Goal: Transaction & Acquisition: Purchase product/service

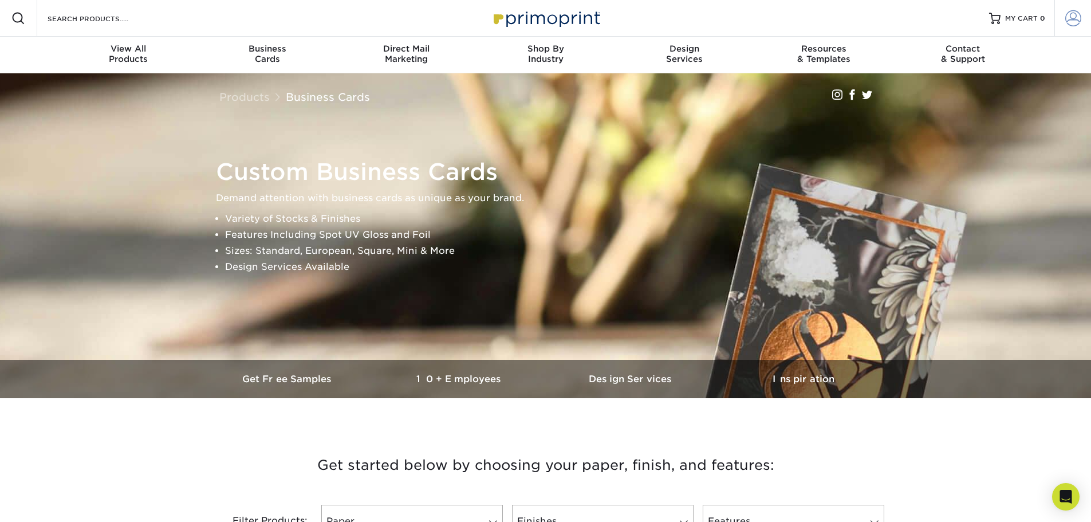
type input "barbara.cabrera@northsouth.net"
click at [1077, 15] on span at bounding box center [1073, 18] width 16 height 16
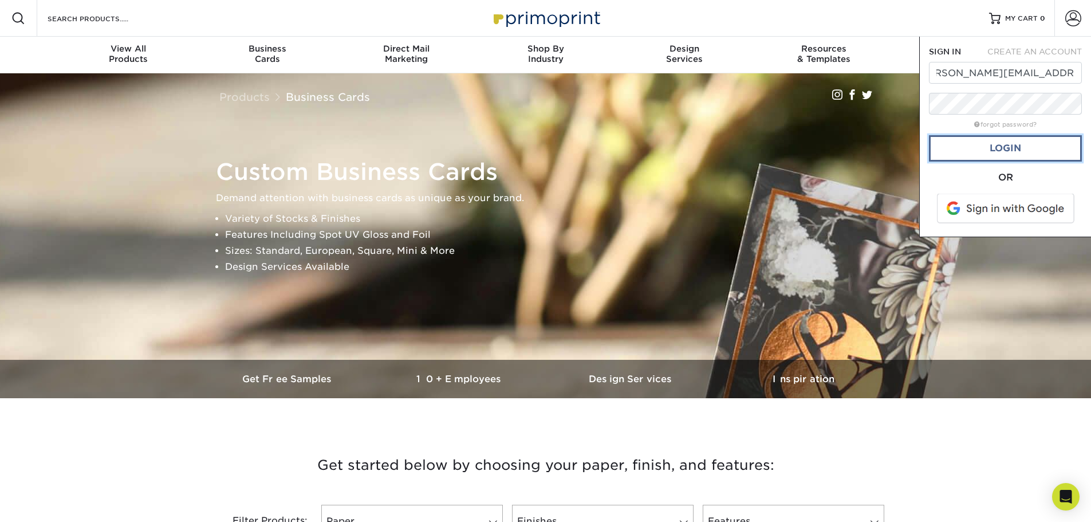
click at [993, 139] on link "Login" at bounding box center [1005, 148] width 153 height 26
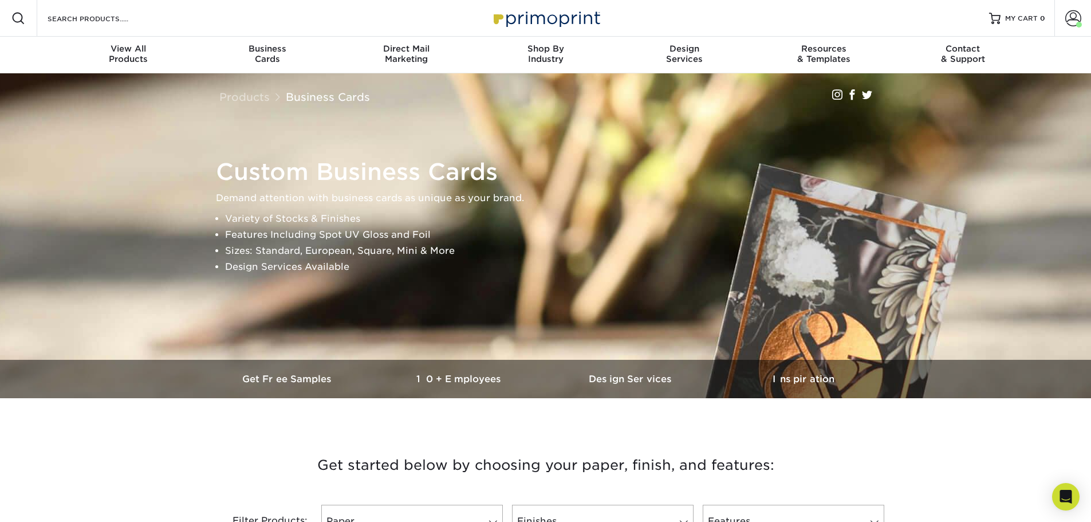
click at [1055, 109] on img at bounding box center [546, 236] width 1924 height 1283
click at [1017, 14] on span "MY CART" at bounding box center [1021, 19] width 33 height 10
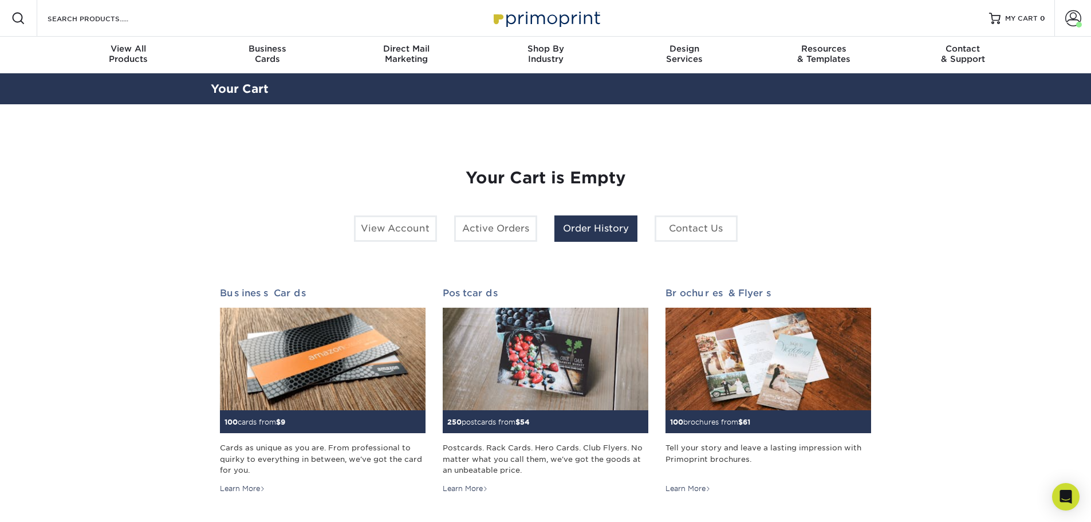
click at [563, 226] on link "Order History" at bounding box center [595, 228] width 83 height 26
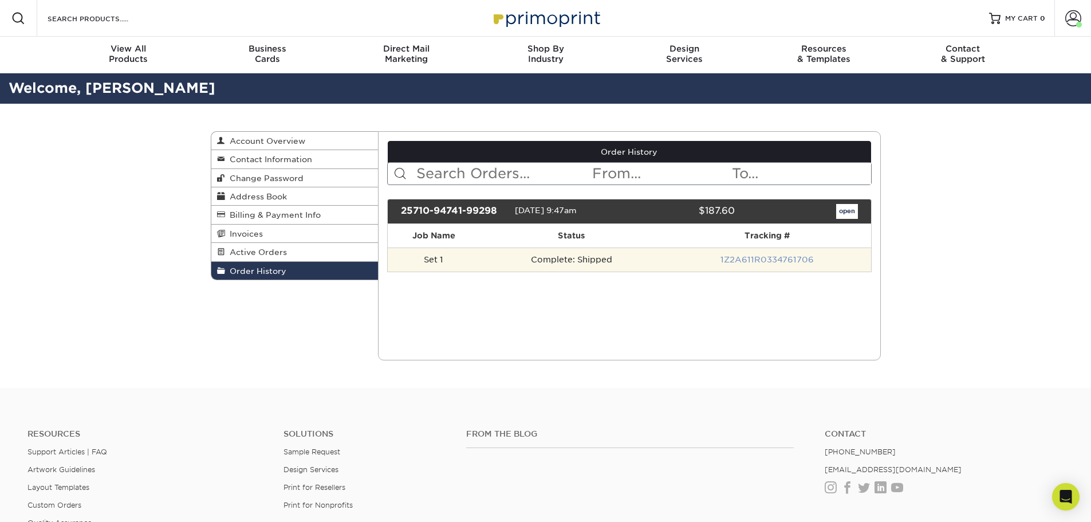
click at [797, 259] on link "1Z2A611R0334761706" at bounding box center [766, 259] width 93 height 9
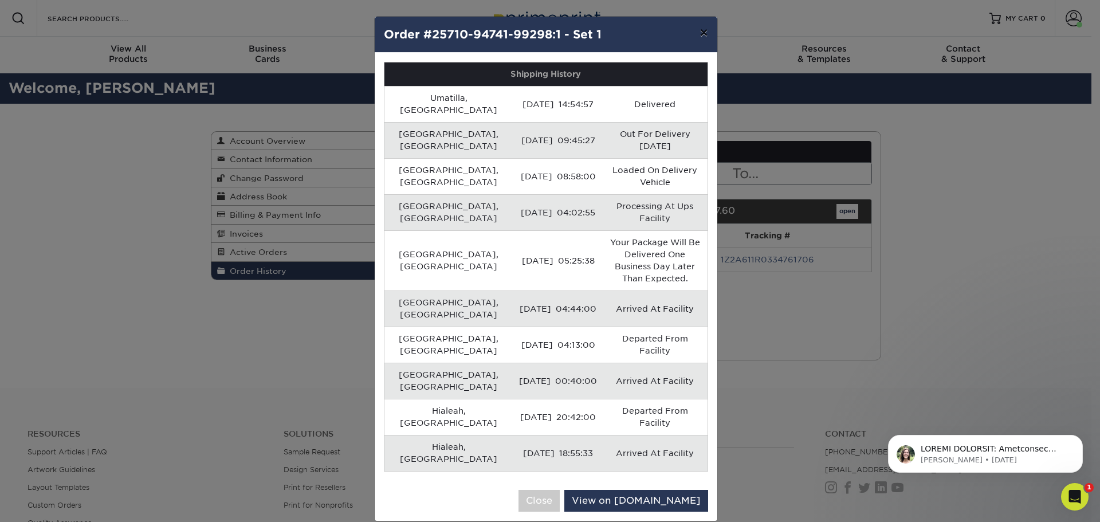
click at [703, 28] on button "×" at bounding box center [703, 33] width 26 height 32
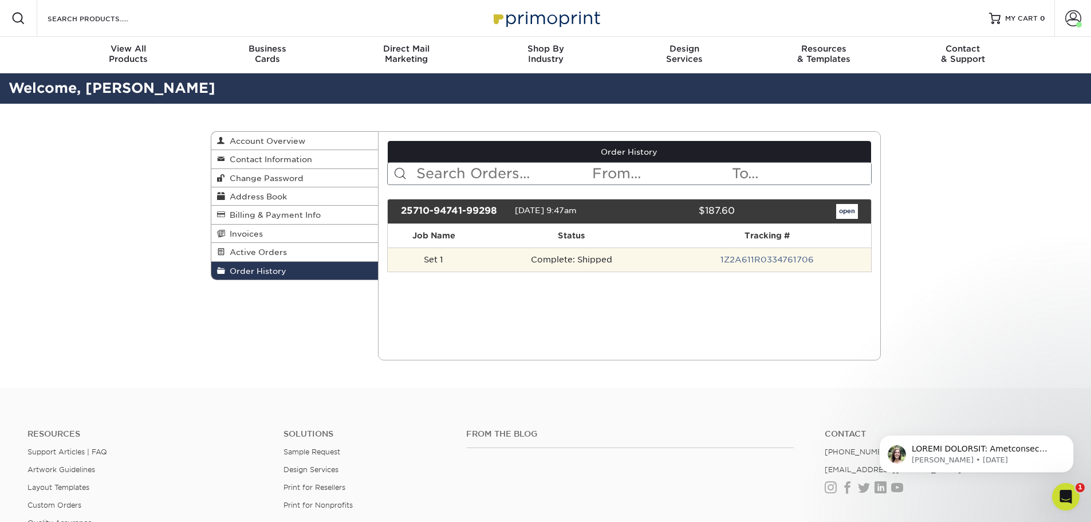
click at [437, 258] on td "Set 1" at bounding box center [434, 259] width 92 height 24
click at [437, 255] on td "Set 1" at bounding box center [434, 259] width 92 height 24
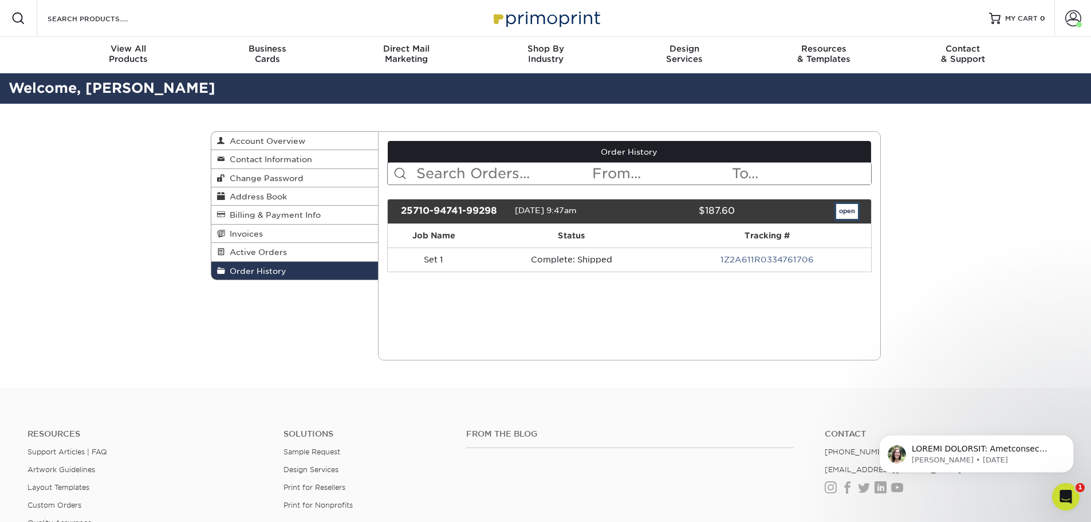
click at [846, 208] on link "open" at bounding box center [847, 211] width 22 height 15
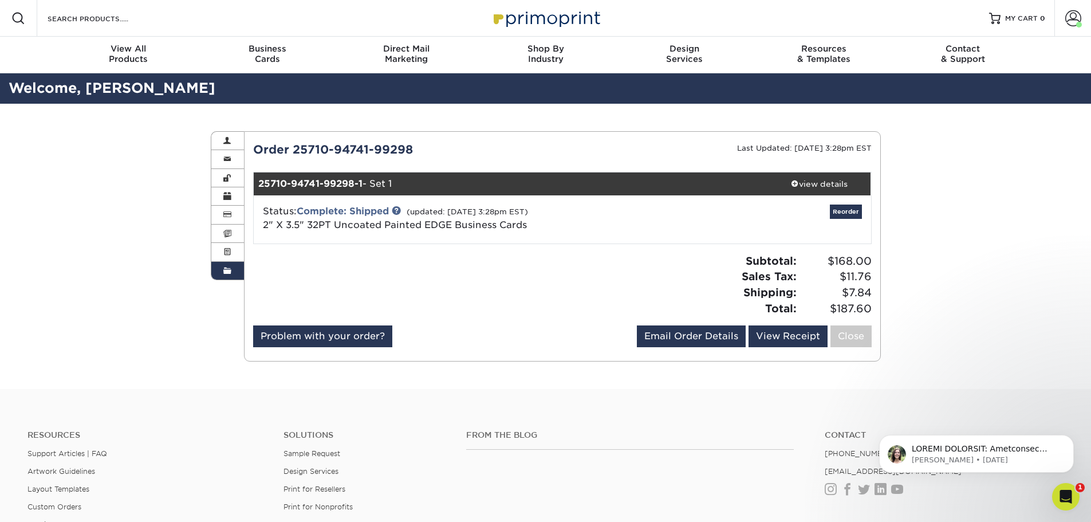
click at [829, 212] on div "Reorder" at bounding box center [768, 219] width 206 height 30
click at [843, 212] on link "Reorder" at bounding box center [846, 211] width 32 height 14
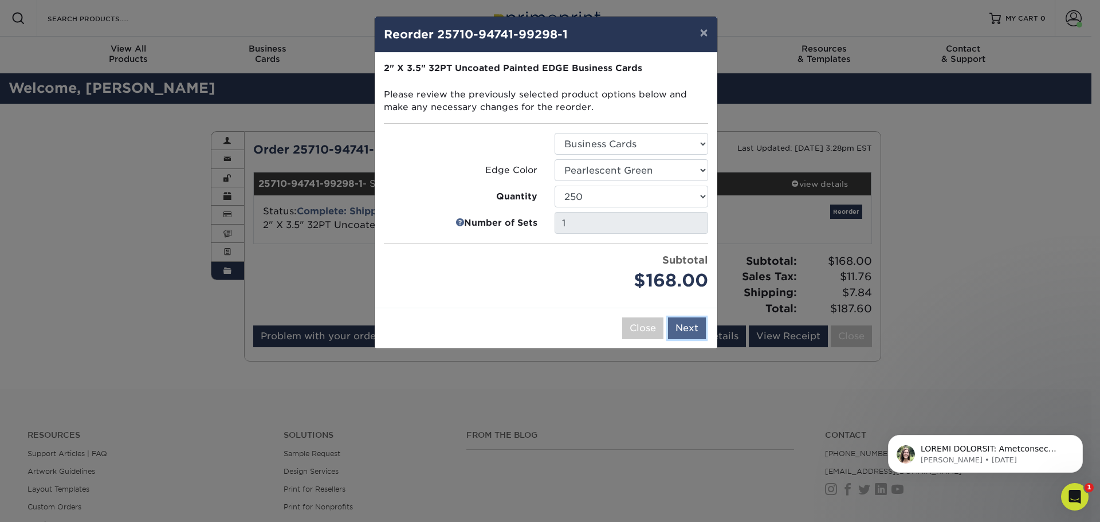
click at [695, 332] on button "Next" at bounding box center [687, 328] width 38 height 22
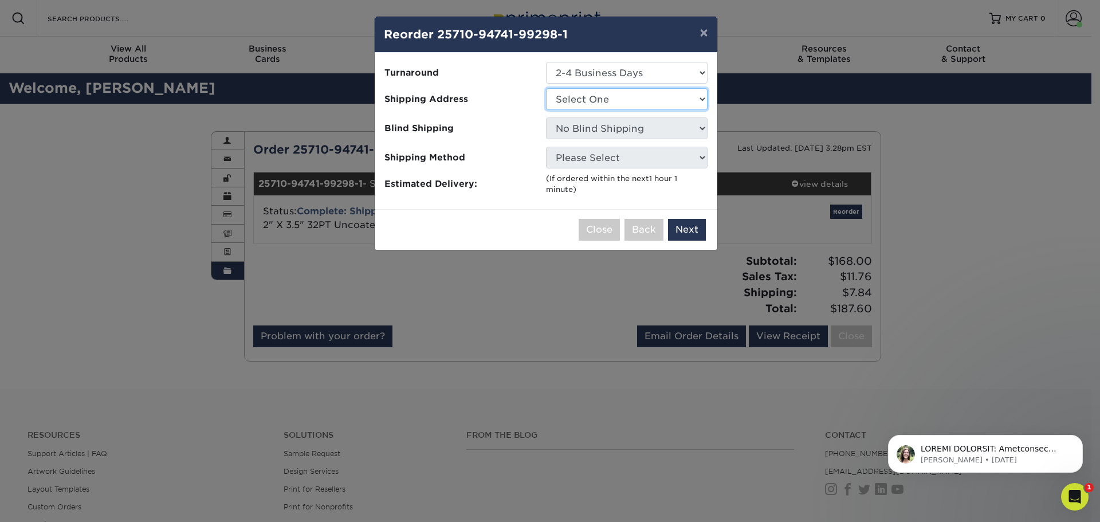
click at [652, 102] on select "Select One Umailla" at bounding box center [627, 99] width 162 height 22
click at [504, 125] on span "Blind Shipping" at bounding box center [460, 128] width 153 height 13
click at [703, 30] on button "×" at bounding box center [703, 33] width 26 height 32
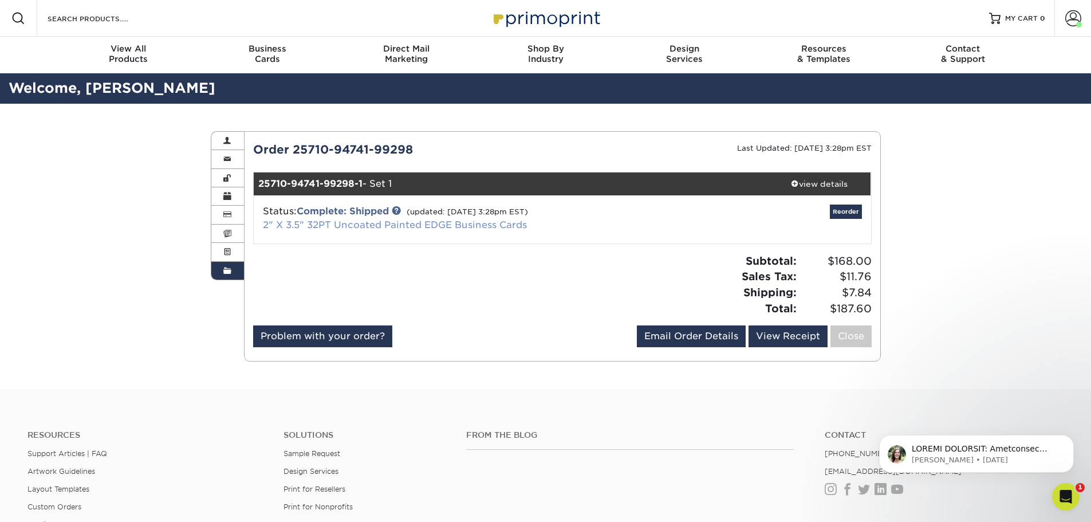
click at [504, 224] on link "2" X 3.5" 32PT Uncoated Painted EDGE Business Cards" at bounding box center [395, 224] width 264 height 11
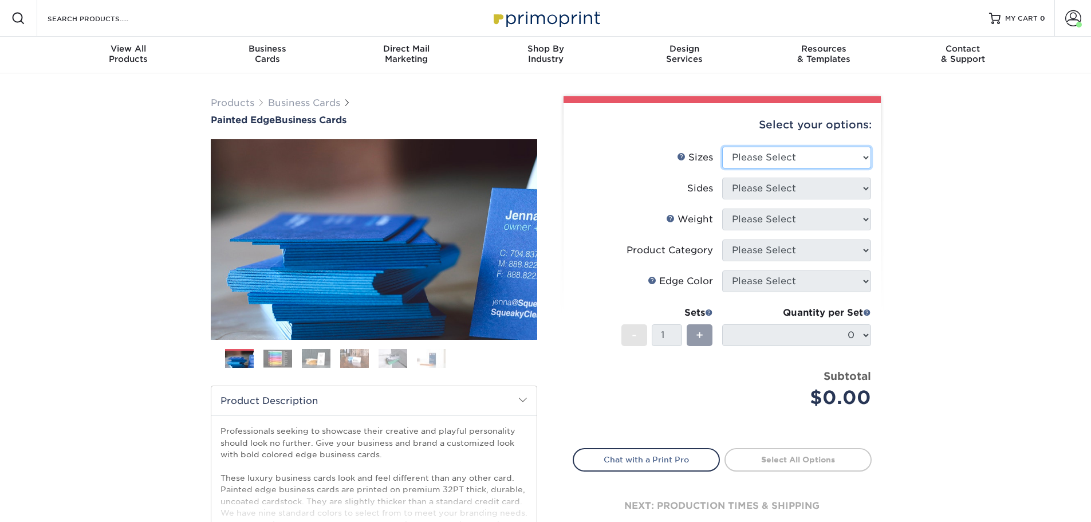
click at [757, 157] on select "Please Select 2" x 3.5" - Standard 2.125" x 3.375" - European 2.5" x 2.5" - Squ…" at bounding box center [796, 158] width 149 height 22
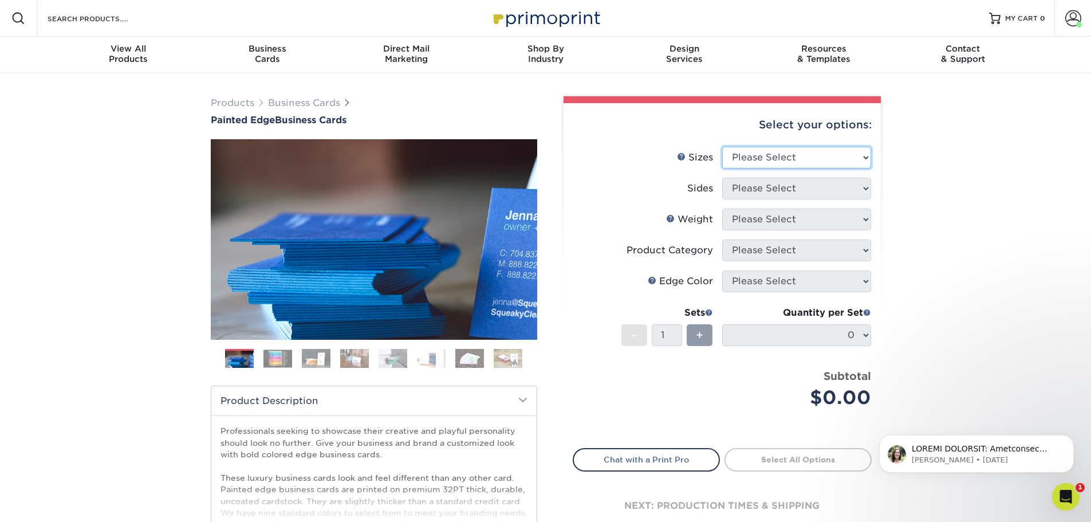
select select "2.00x3.50"
click at [722, 147] on select "Please Select 2" x 3.5" - Standard 2.125" x 3.375" - European 2.5" x 2.5" - Squ…" at bounding box center [796, 158] width 149 height 22
click at [766, 191] on select "Please Select Print Both Sides Print Front Only" at bounding box center [796, 189] width 149 height 22
select select "13abbda7-1d64-4f25-8bb2-c179b224825d"
click at [722, 178] on select "Please Select Print Both Sides Print Front Only" at bounding box center [796, 189] width 149 height 22
